Goal: Information Seeking & Learning: Learn about a topic

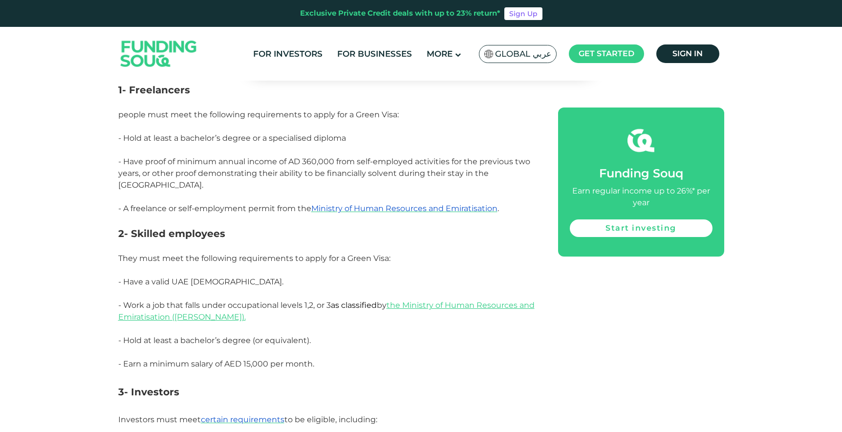
scroll to position [683, 0]
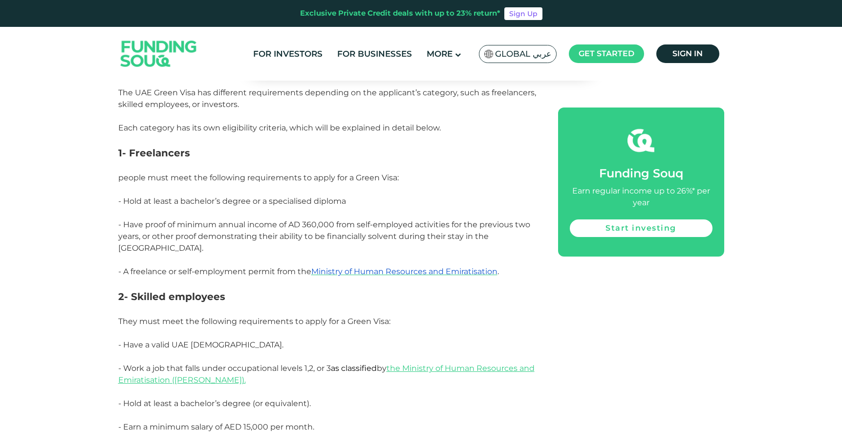
drag, startPoint x: 130, startPoint y: 152, endPoint x: 210, endPoint y: 147, distance: 79.3
click at [210, 147] on h3 "1- Freelancers" at bounding box center [327, 153] width 418 height 15
click at [220, 197] on span "- Hold at least a bachelor’s degree or a specialised diploma" at bounding box center [232, 200] width 228 height 9
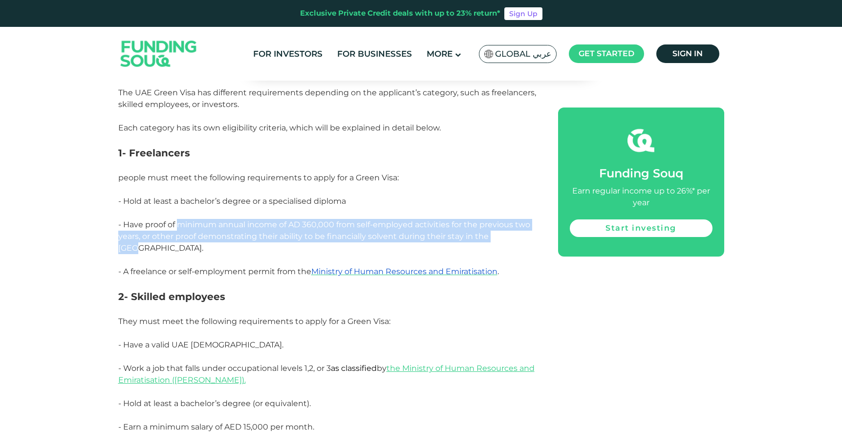
drag, startPoint x: 176, startPoint y: 227, endPoint x: 520, endPoint y: 240, distance: 344.2
click at [520, 240] on p "- Have proof of minimum annual income of AD 360,000 from self-employed activiti…" at bounding box center [327, 242] width 418 height 47
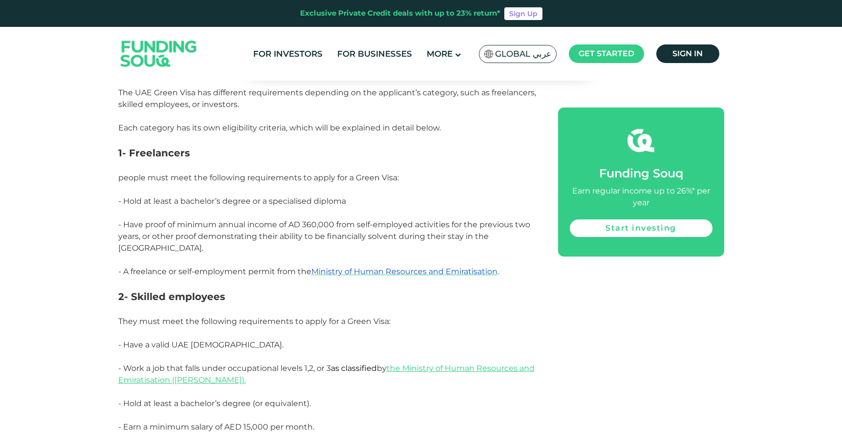
click at [367, 204] on p "- Hold at least a bachelor’s degree or a specialised diploma" at bounding box center [327, 206] width 418 height 23
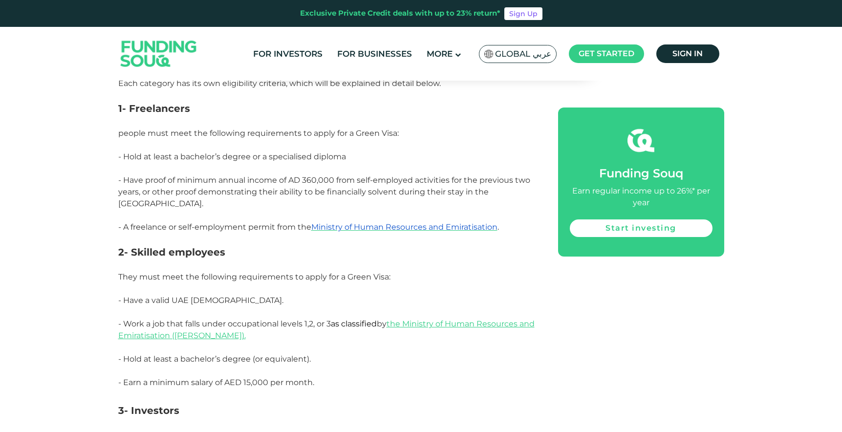
scroll to position [773, 0]
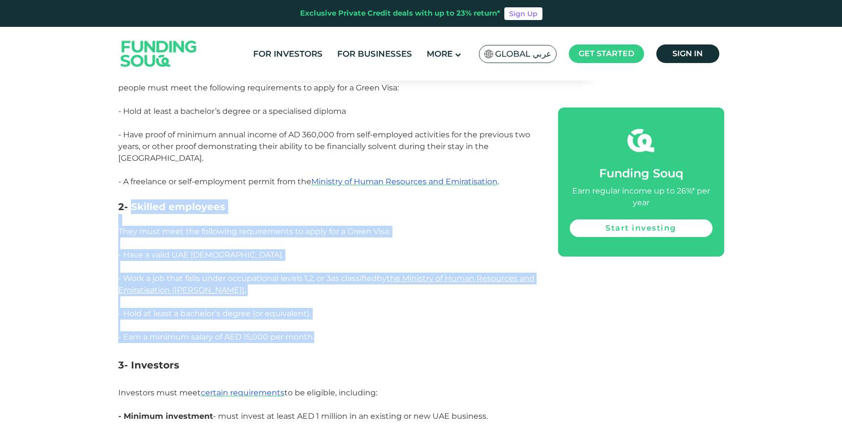
drag, startPoint x: 130, startPoint y: 195, endPoint x: 328, endPoint y: 326, distance: 237.9
click at [361, 308] on p "- Hold at least a bachelor’s degree (or equivalent)." at bounding box center [327, 319] width 418 height 23
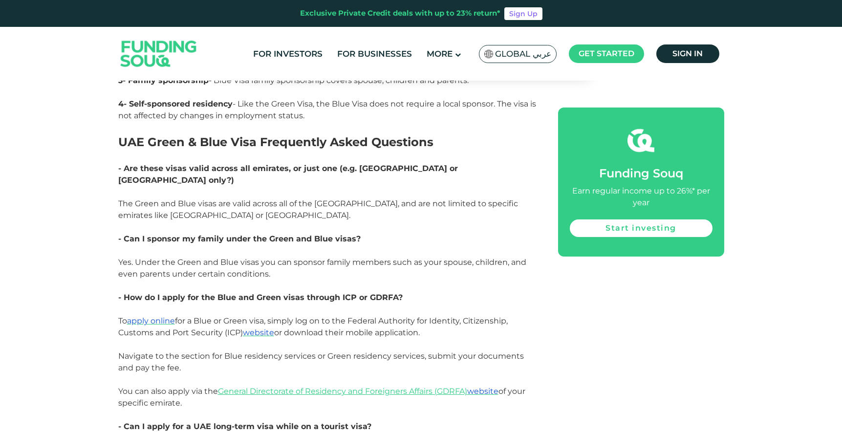
scroll to position [2282, 0]
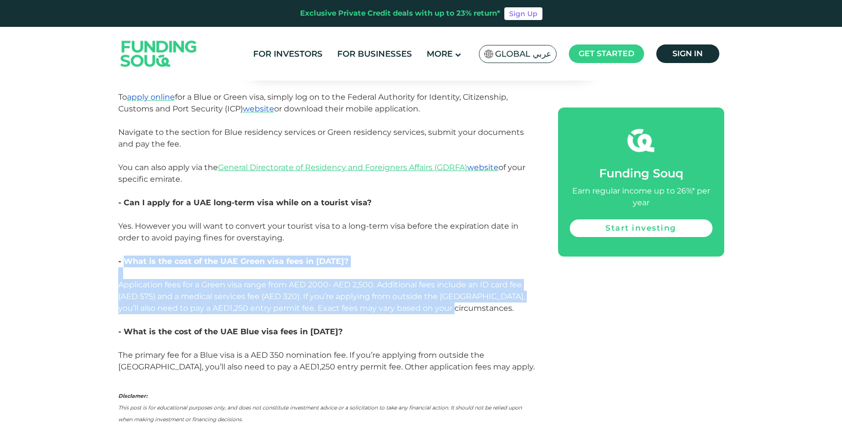
drag, startPoint x: 124, startPoint y: 213, endPoint x: 470, endPoint y: 265, distance: 350.3
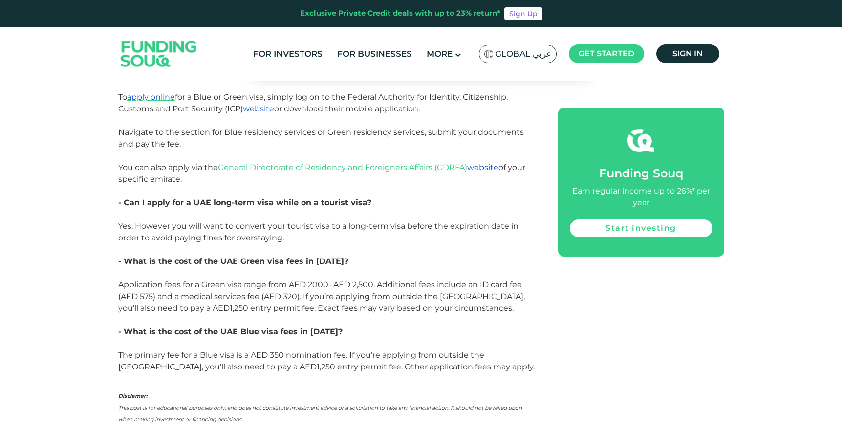
click at [494, 326] on p "- What is the cost of the UAE Blue visa fees in [DATE]?" at bounding box center [327, 332] width 418 height 12
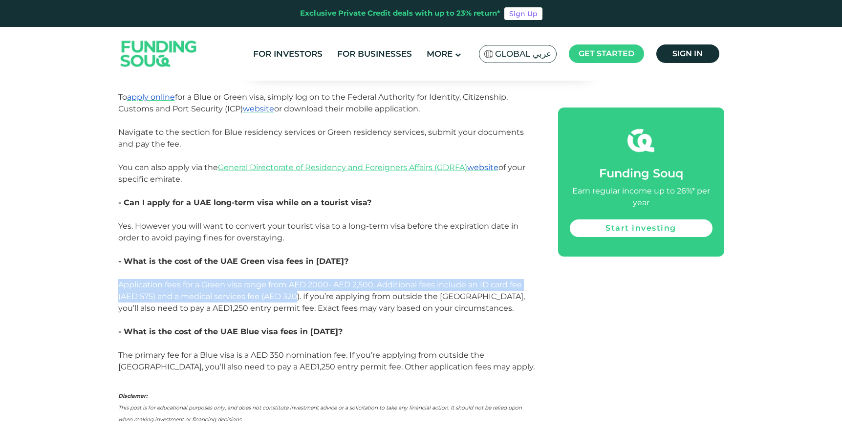
drag, startPoint x: 298, startPoint y: 247, endPoint x: 94, endPoint y: 234, distance: 204.6
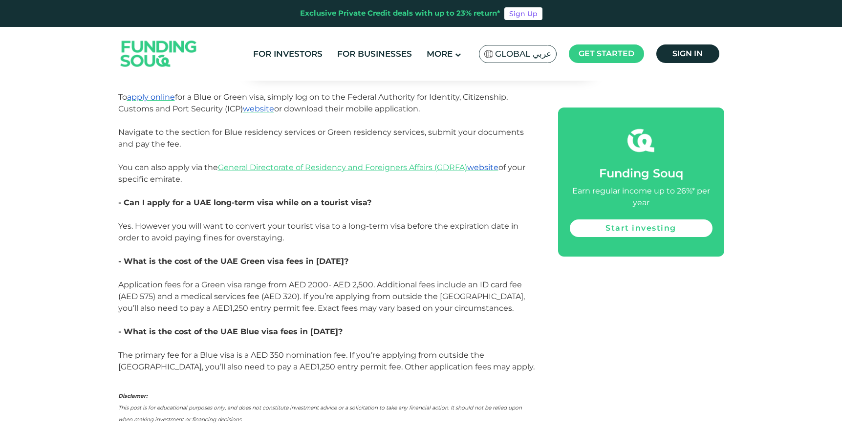
click at [351, 314] on p at bounding box center [327, 320] width 418 height 12
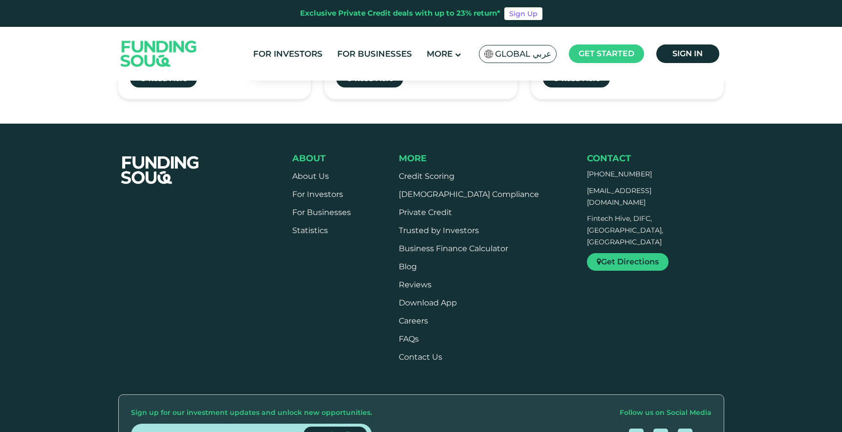
scroll to position [3087, 0]
